Goal: Task Accomplishment & Management: Use online tool/utility

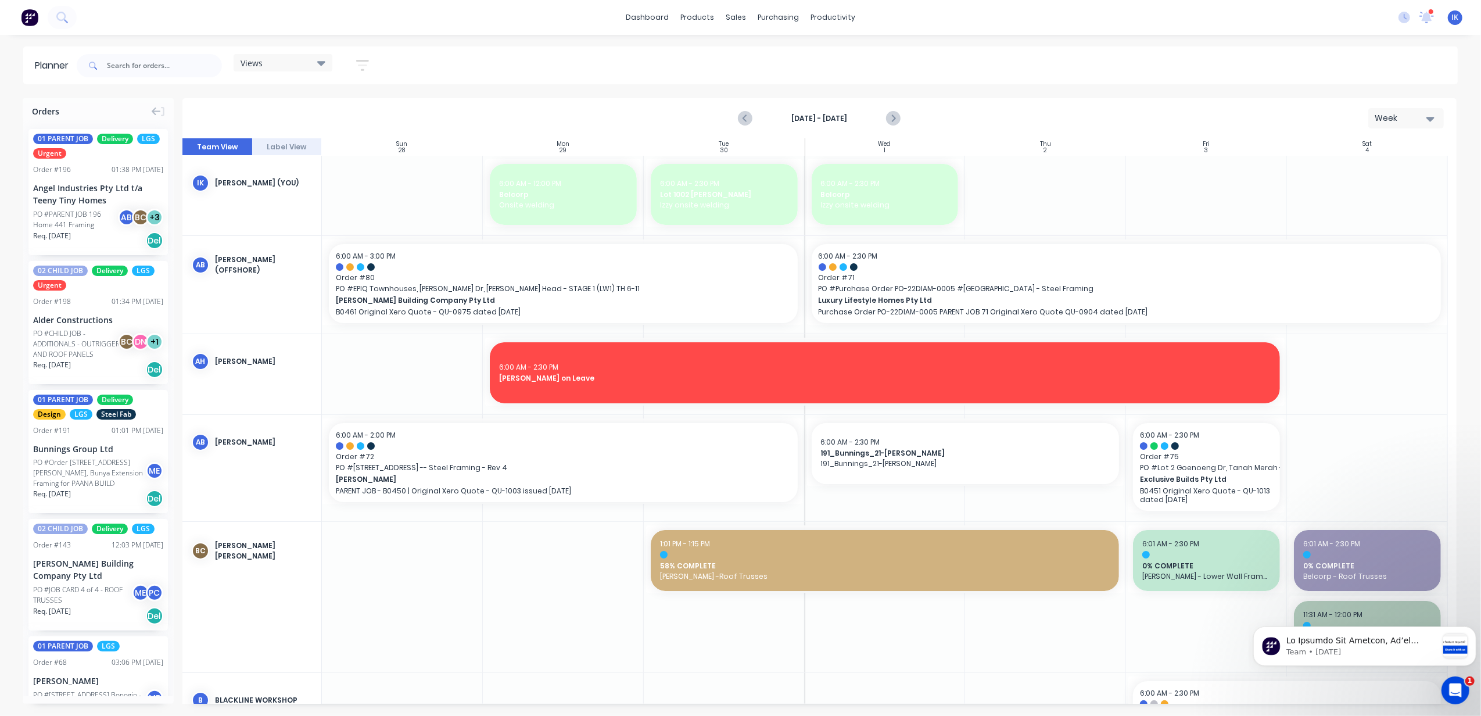
scroll to position [77, 0]
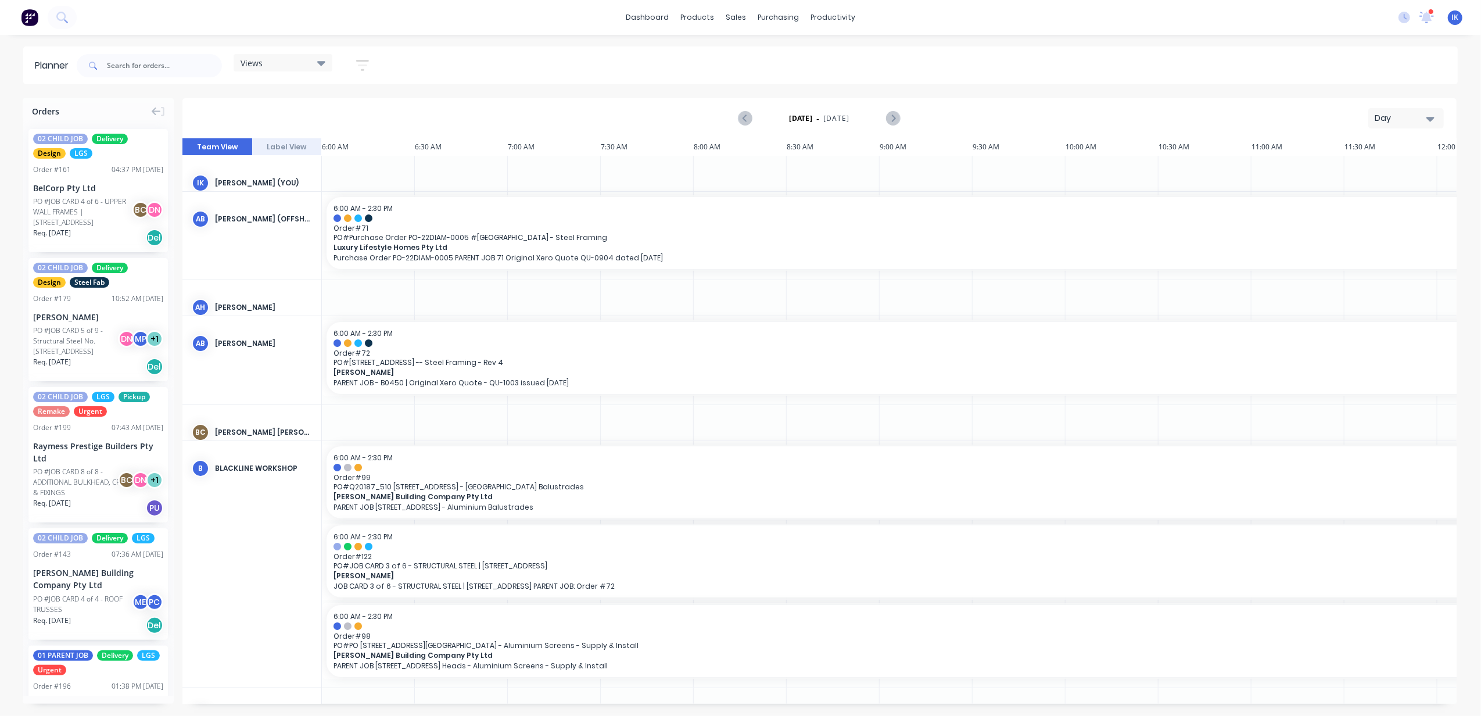
scroll to position [0, 186]
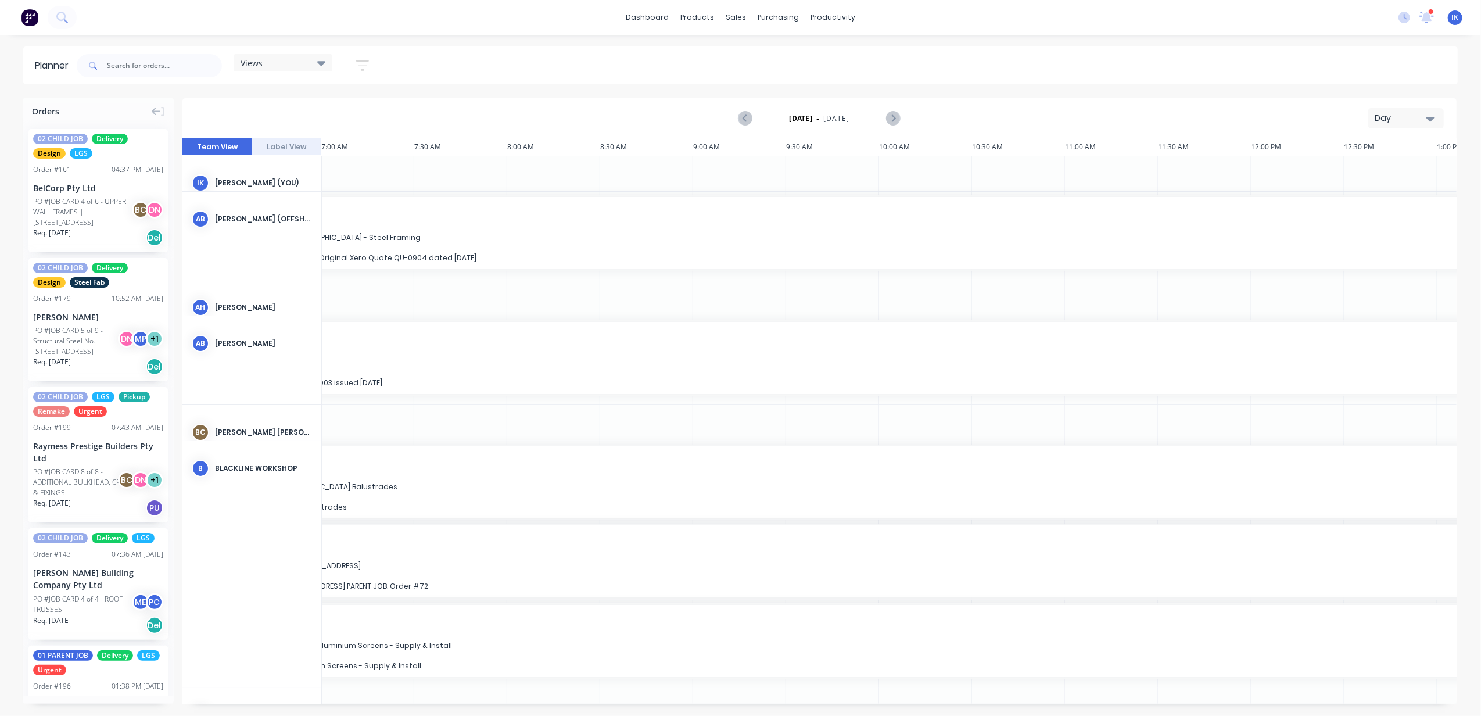
click at [1426, 116] on icon "button" at bounding box center [1430, 118] width 8 height 13
click at [1374, 168] on div "Week" at bounding box center [1385, 172] width 115 height 23
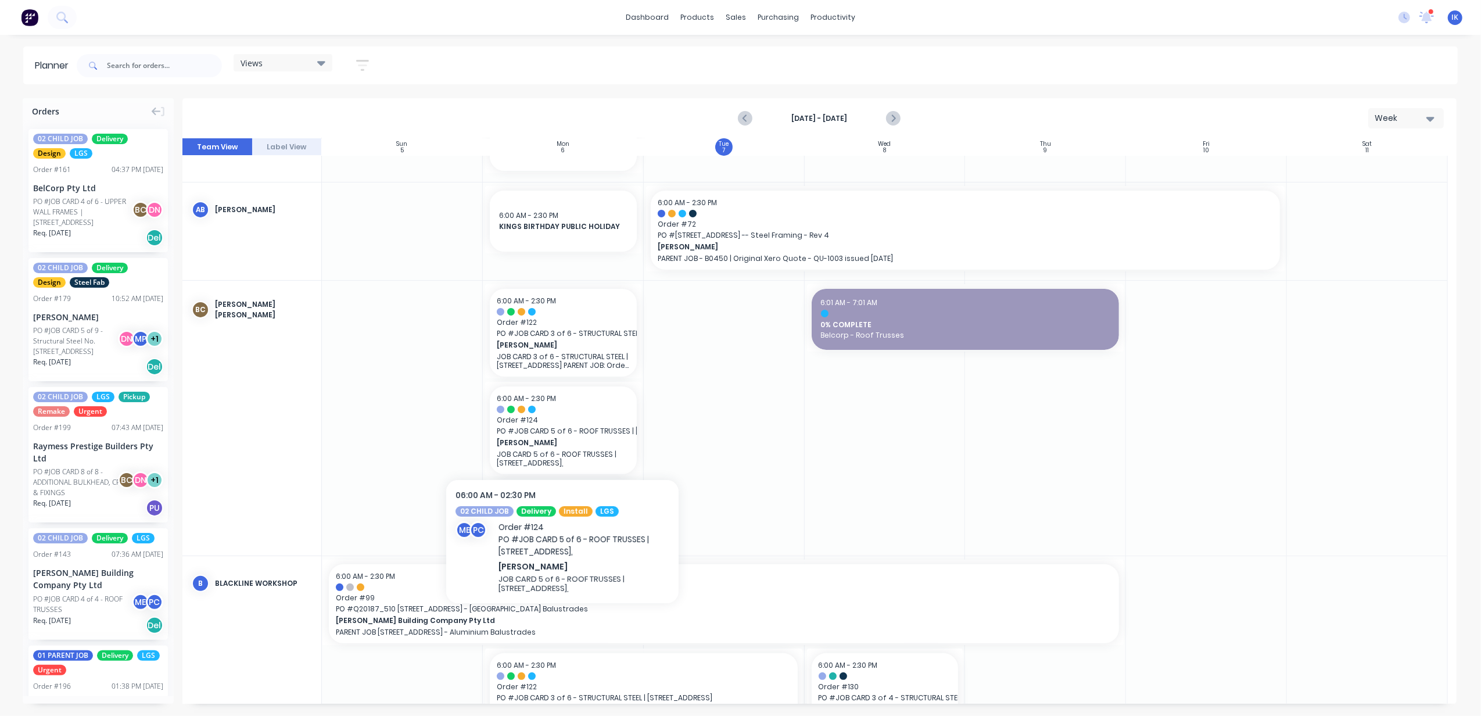
scroll to position [310, 0]
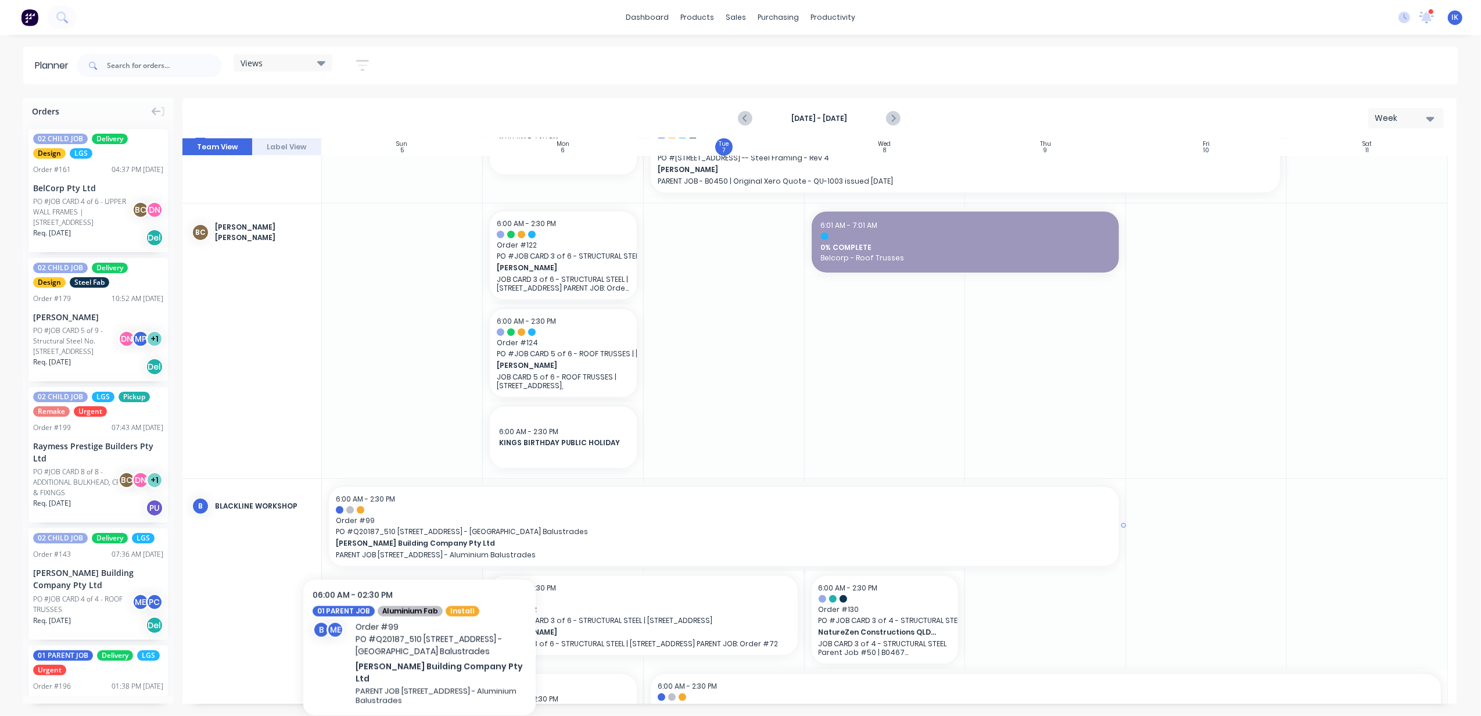
click at [419, 533] on span "PO # Q20187_510 [STREET_ADDRESS] - [GEOGRAPHIC_DATA] Balustrades" at bounding box center [724, 531] width 776 height 10
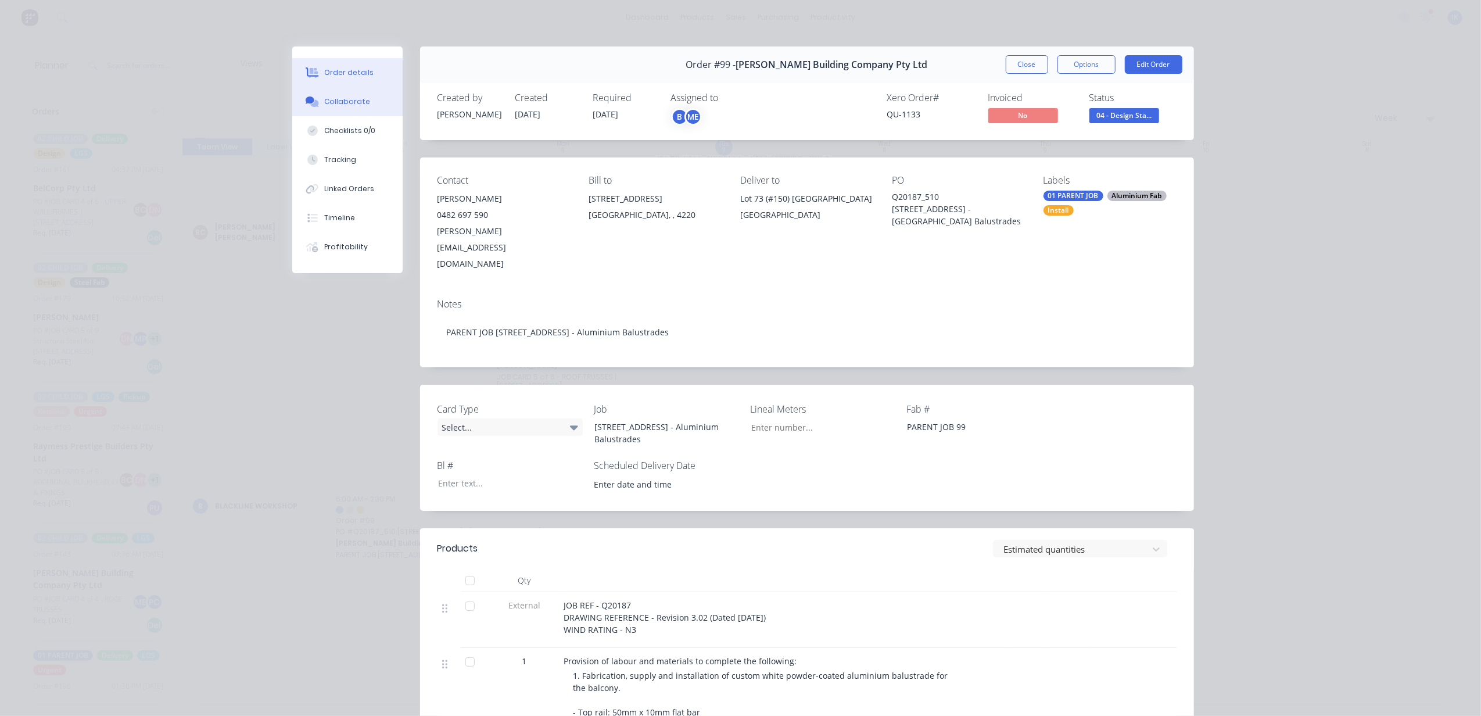
click at [345, 101] on div "Collaborate" at bounding box center [347, 101] width 46 height 10
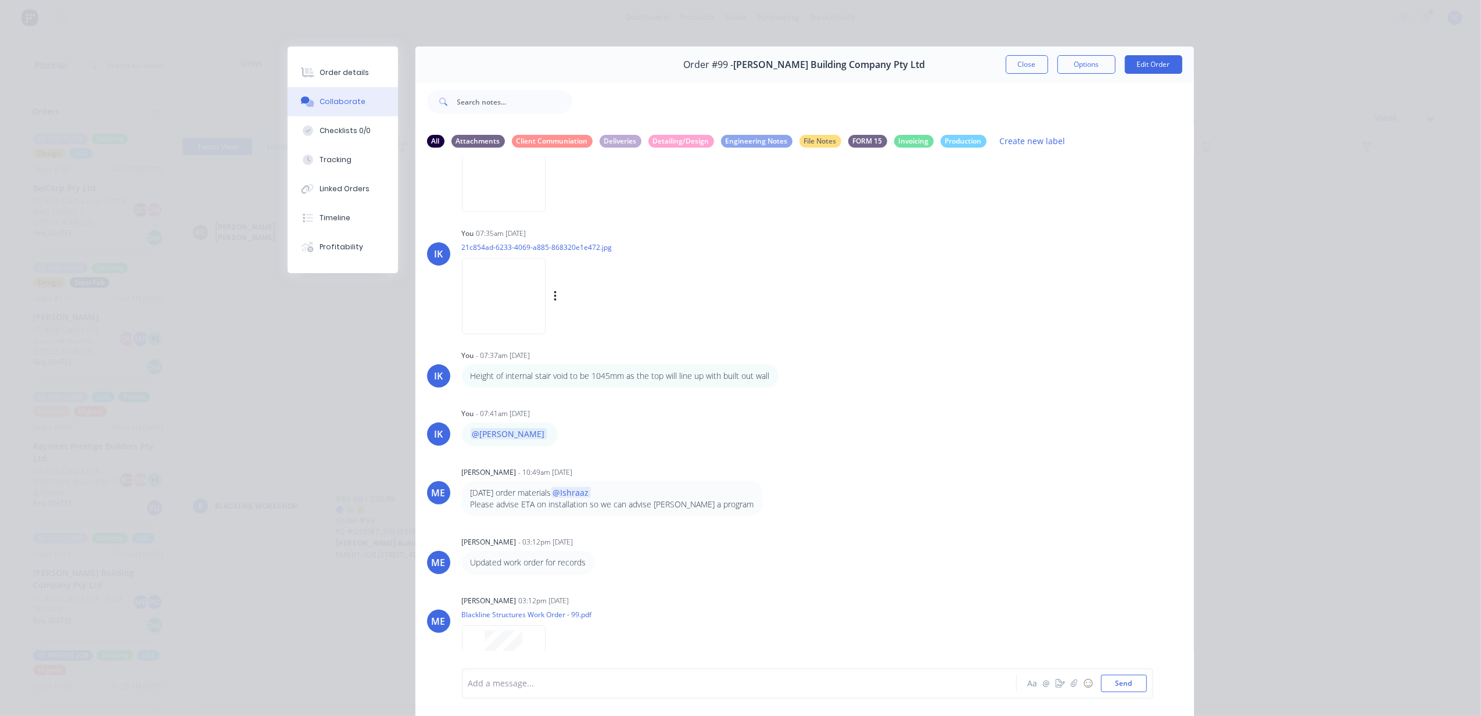
scroll to position [387, 0]
click at [498, 300] on img at bounding box center [504, 295] width 84 height 76
